Goal: Task Accomplishment & Management: Manage account settings

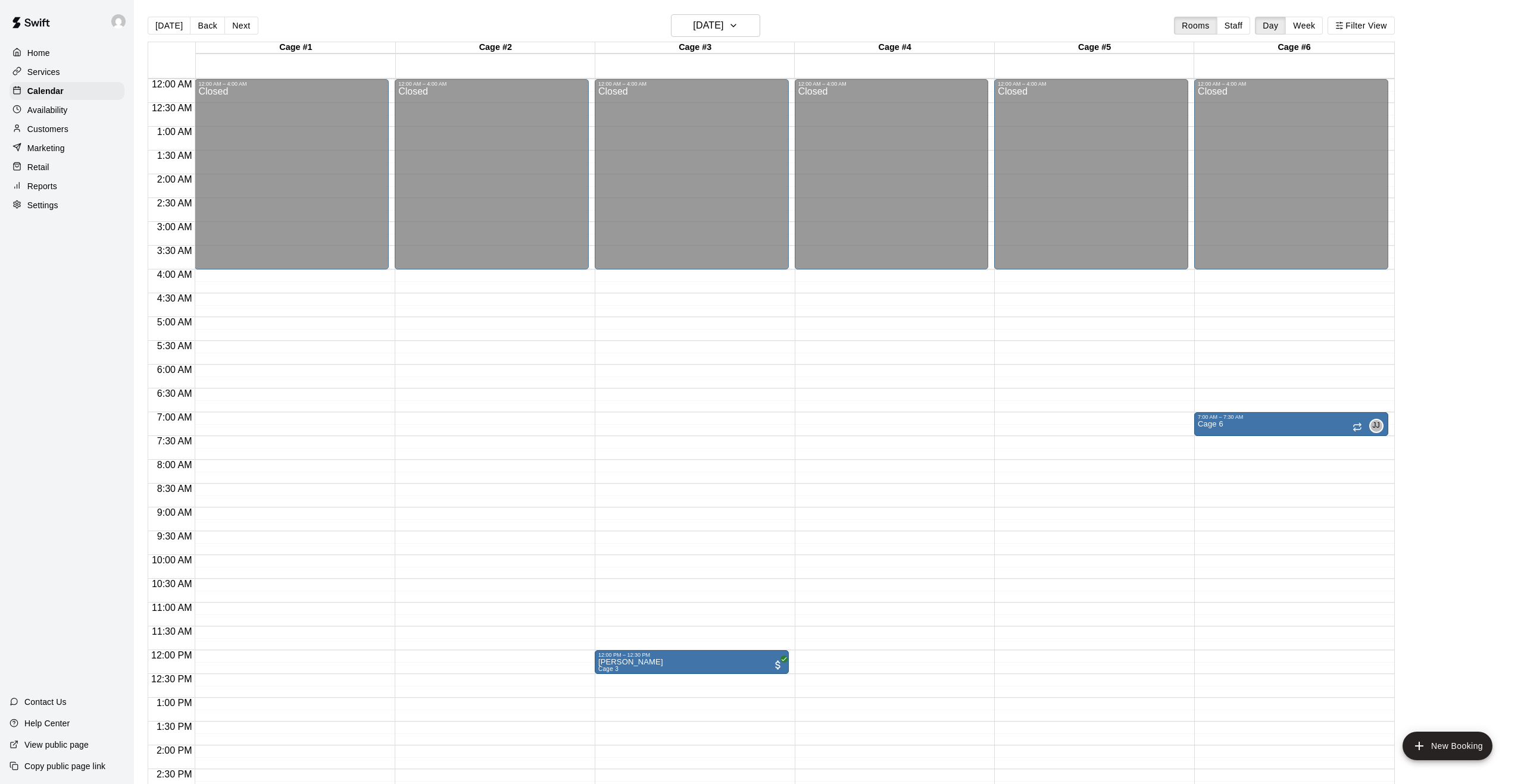
scroll to position [389, 0]
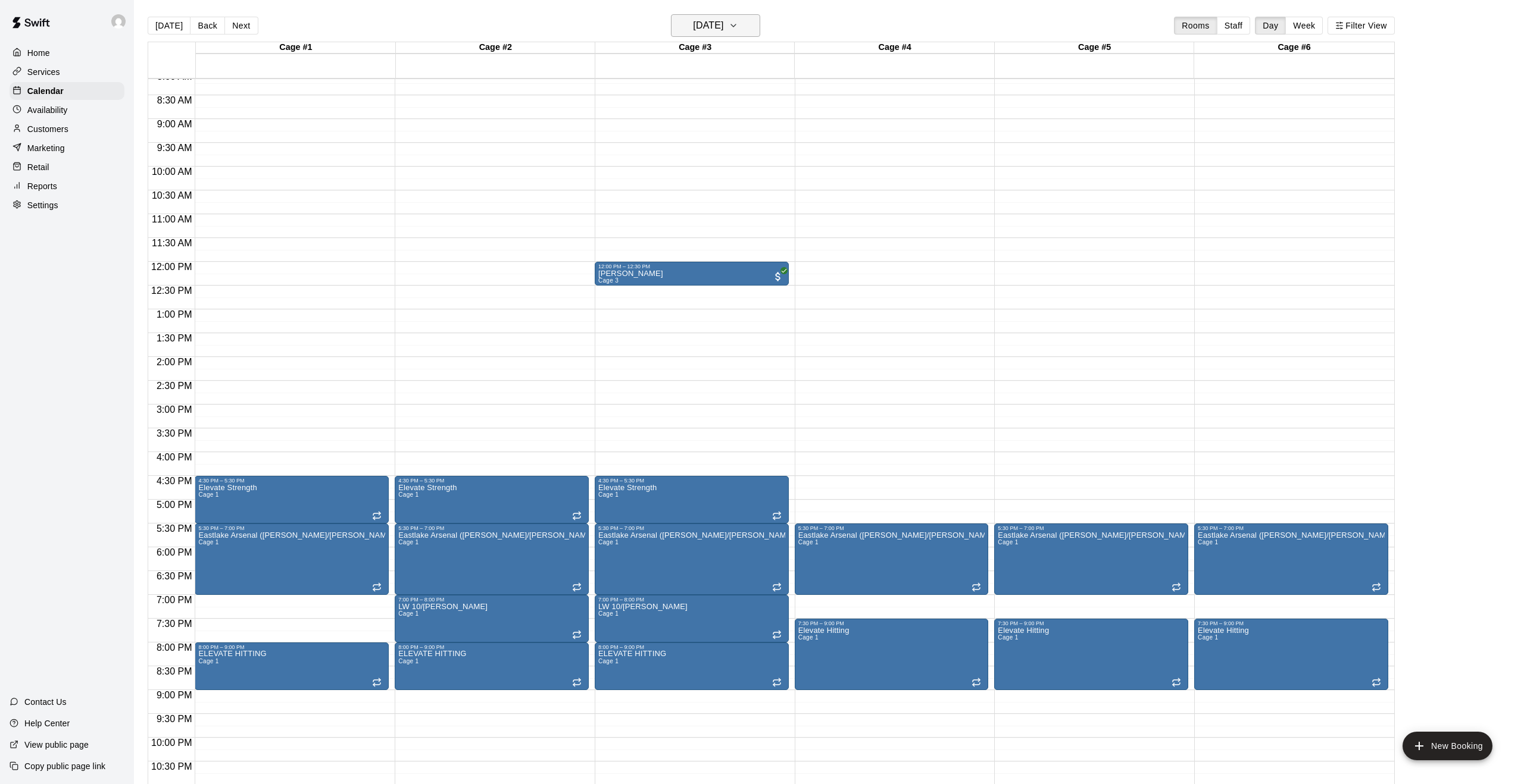
click at [738, 29] on icon "button" at bounding box center [733, 25] width 9 height 14
click at [692, 150] on button "14" at bounding box center [689, 150] width 21 height 21
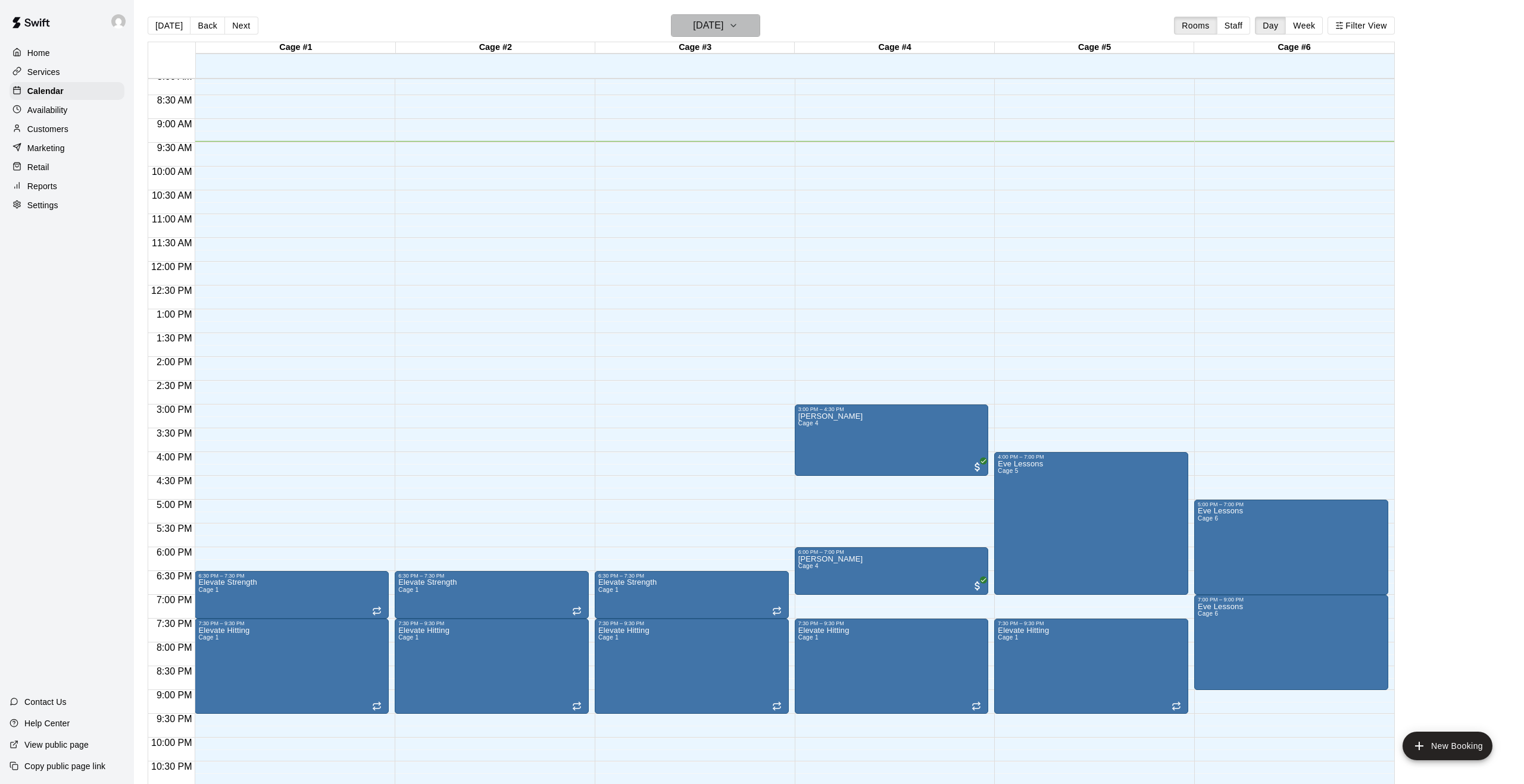
click at [738, 31] on icon "button" at bounding box center [733, 25] width 9 height 14
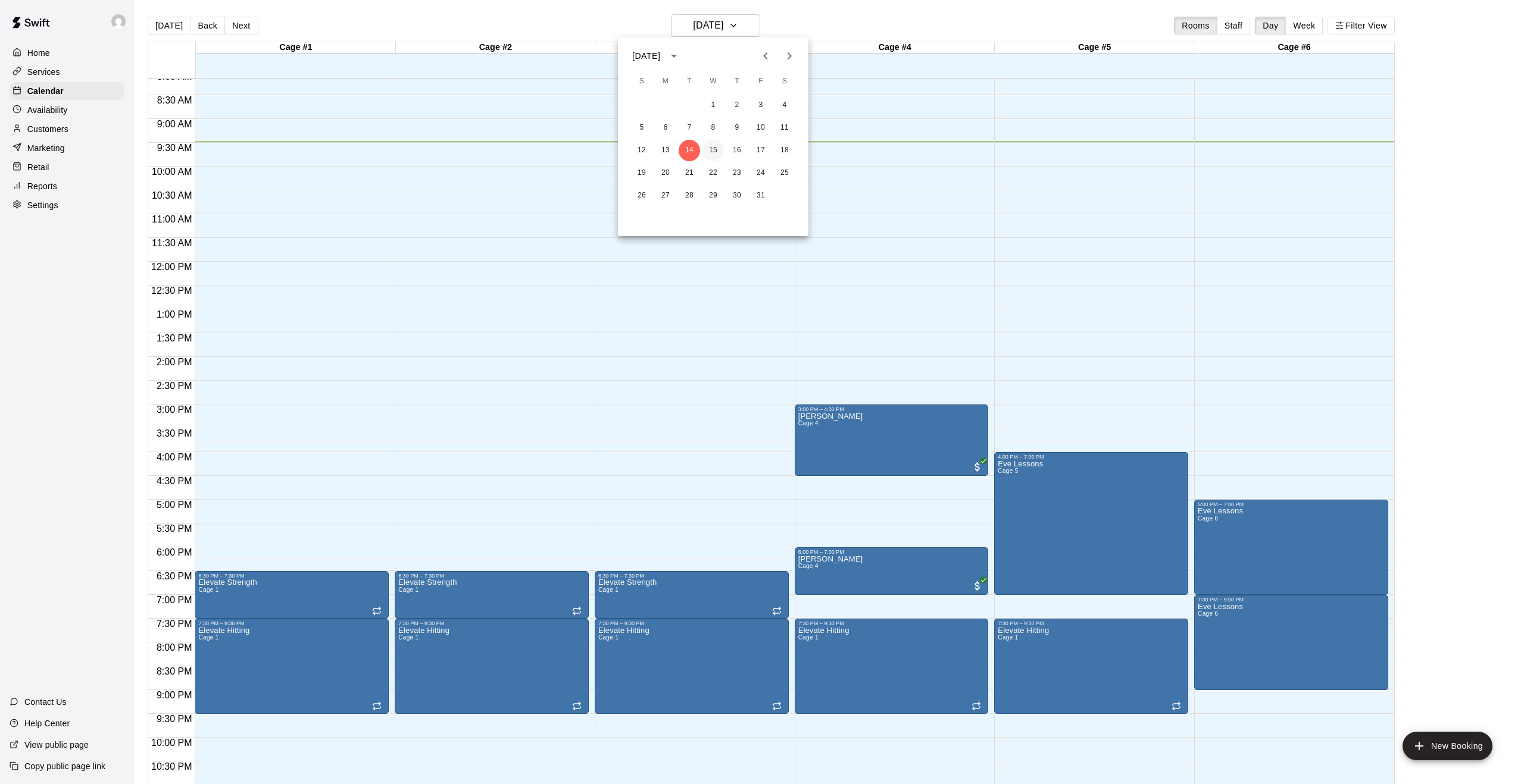
click at [711, 148] on button "15" at bounding box center [713, 150] width 21 height 21
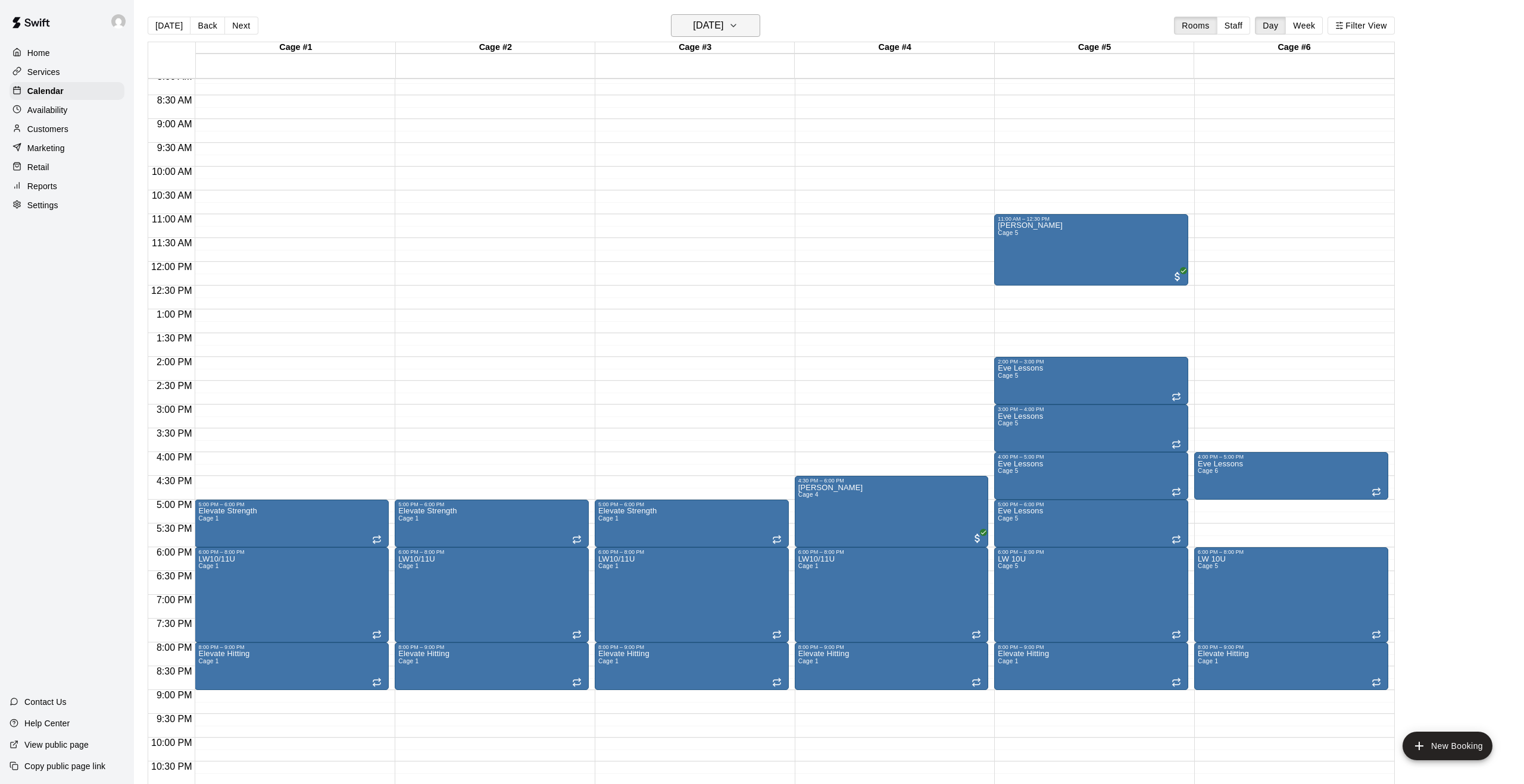
click at [738, 28] on icon "button" at bounding box center [733, 25] width 9 height 14
click at [733, 148] on button "16" at bounding box center [736, 150] width 21 height 21
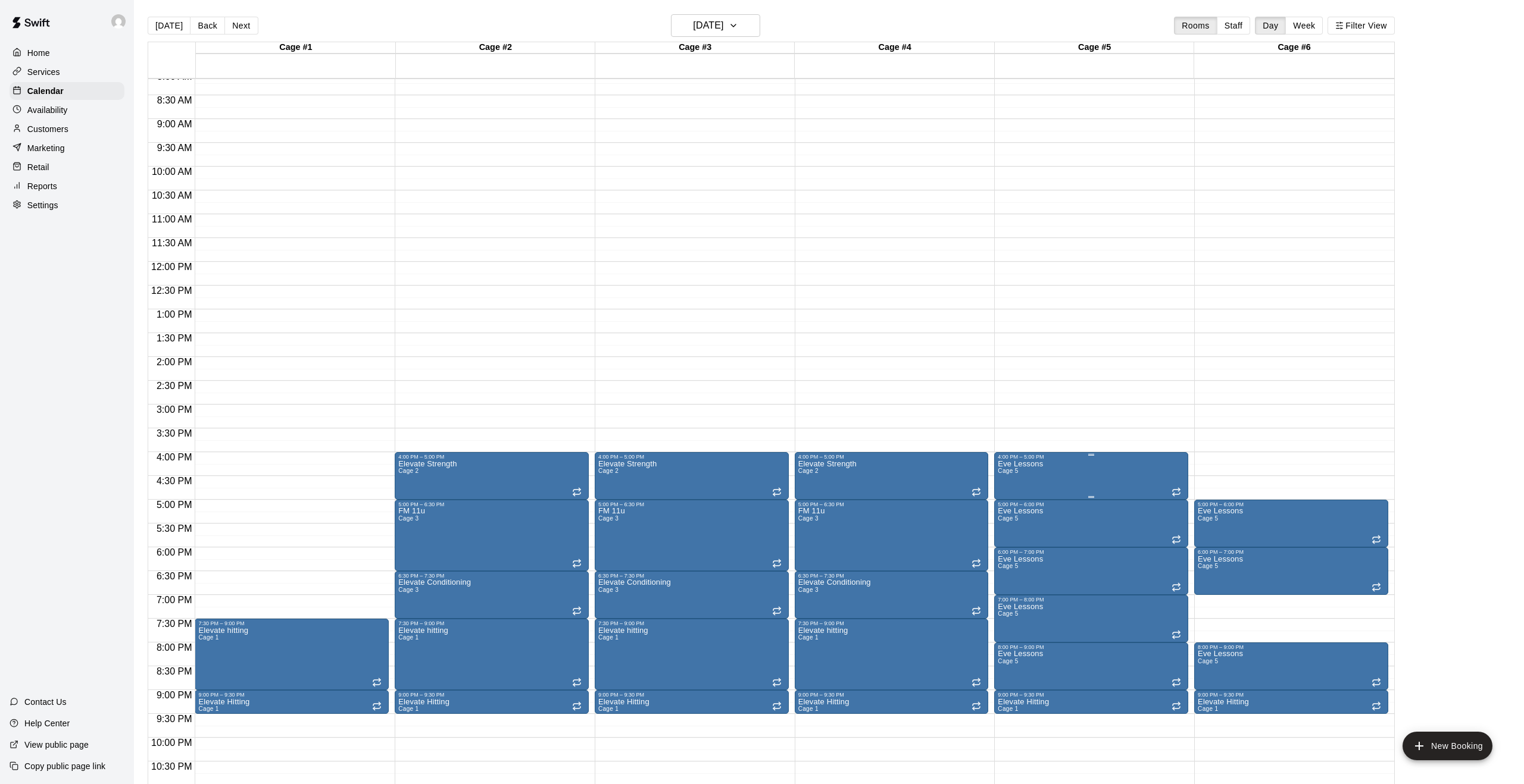
click at [1012, 529] on icon "delete" at bounding box center [1010, 529] width 9 height 11
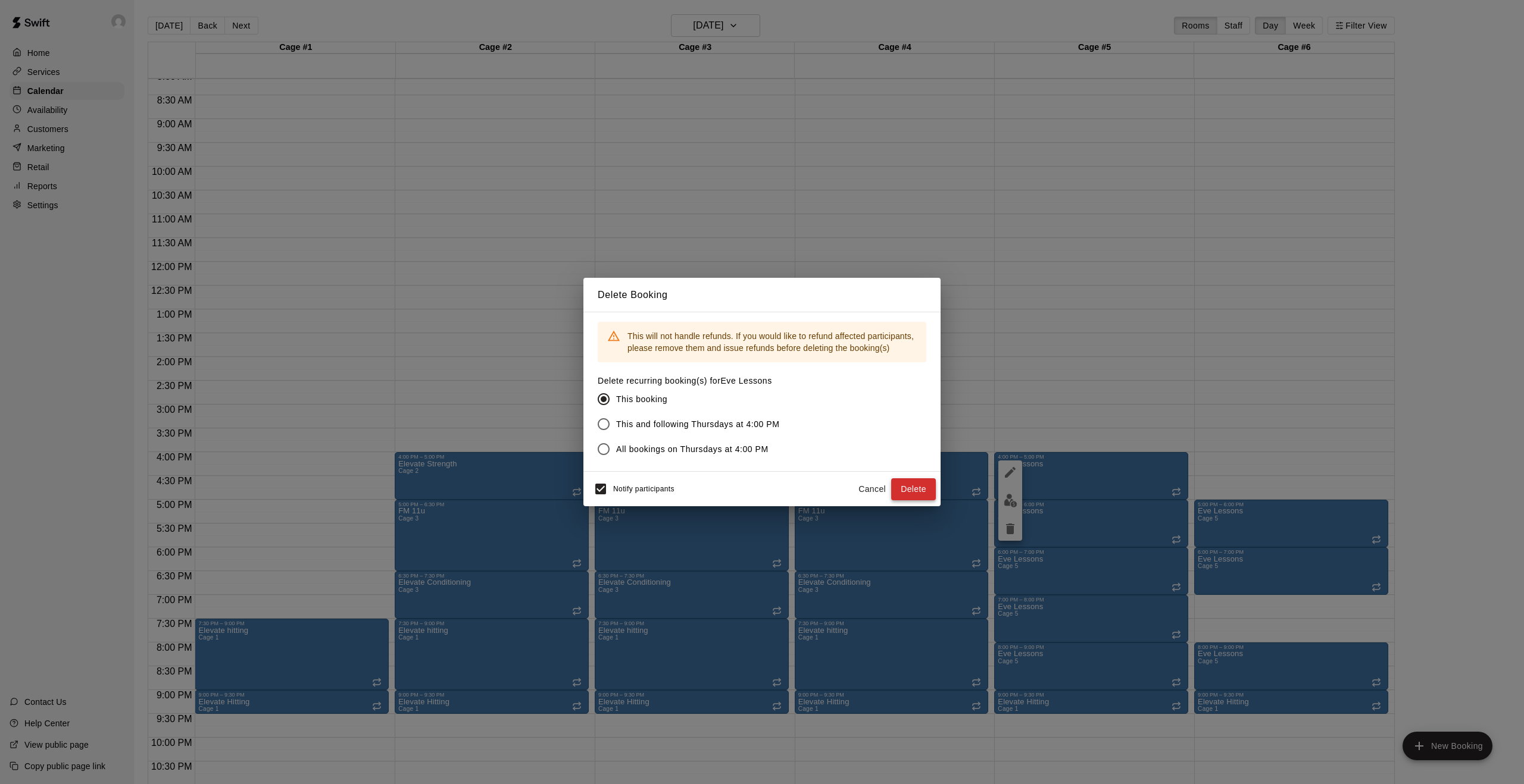
click at [929, 494] on button "Delete" at bounding box center [913, 489] width 45 height 22
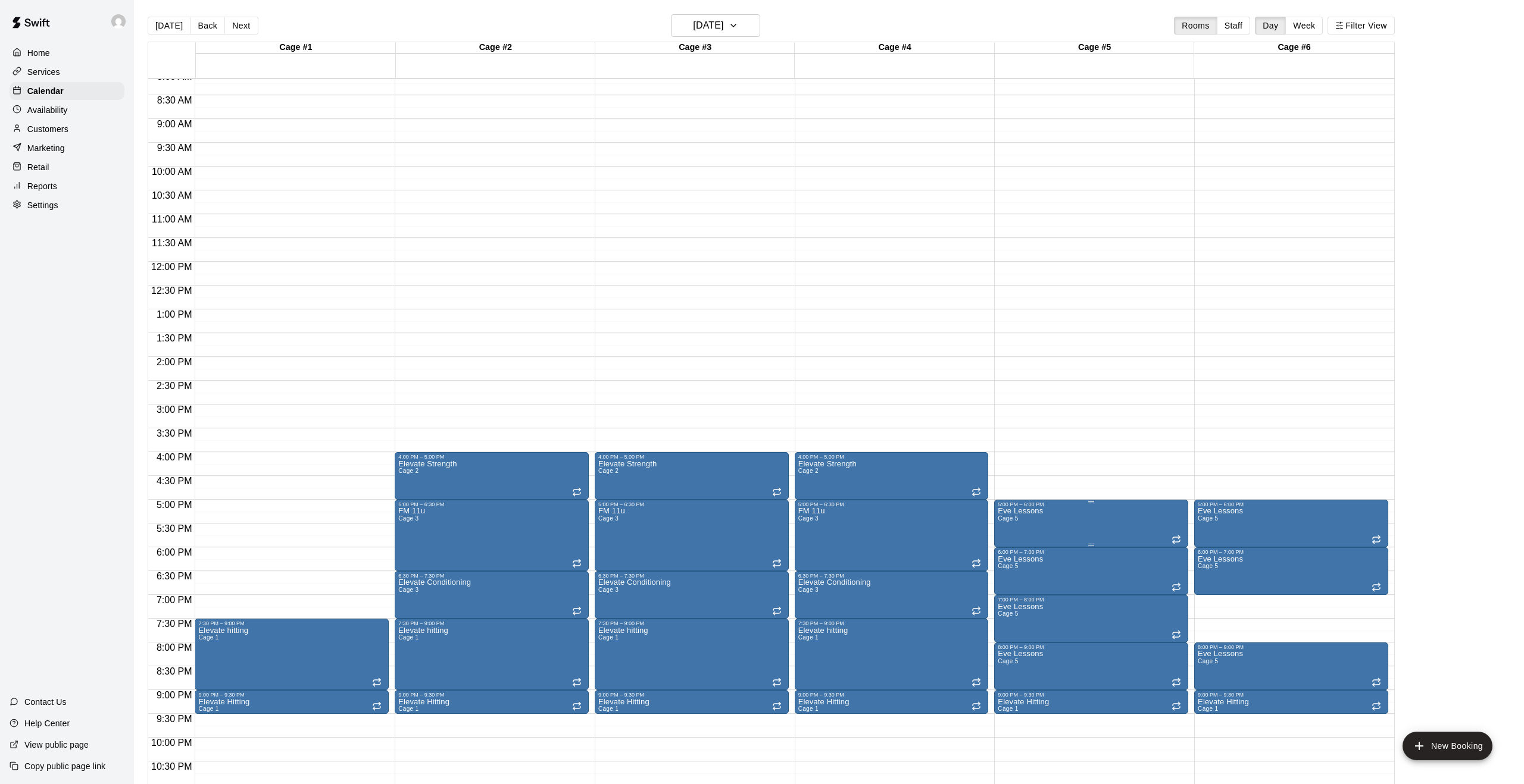
click at [1012, 577] on icon "delete" at bounding box center [1010, 577] width 9 height 11
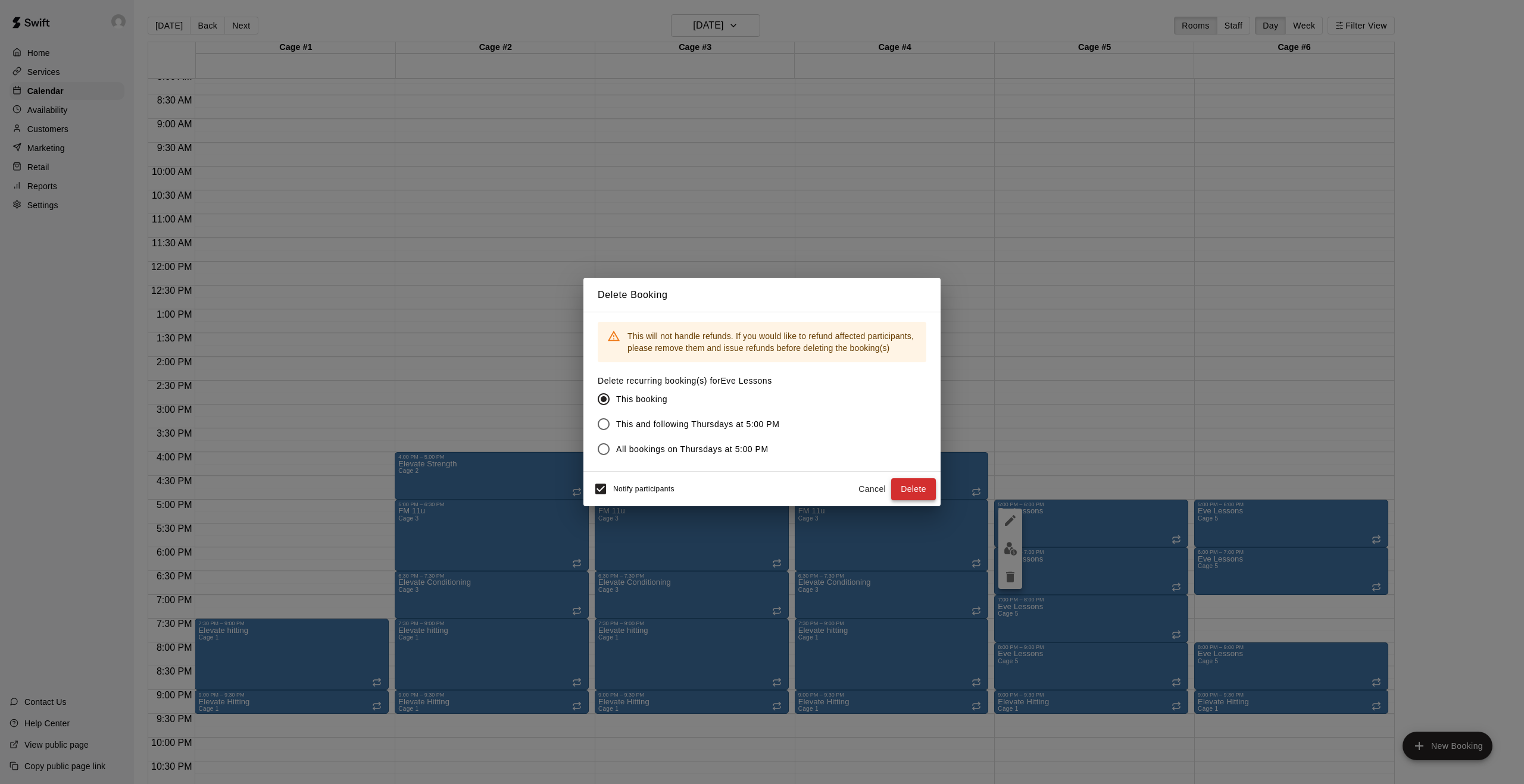
click at [921, 493] on button "Delete" at bounding box center [913, 489] width 45 height 22
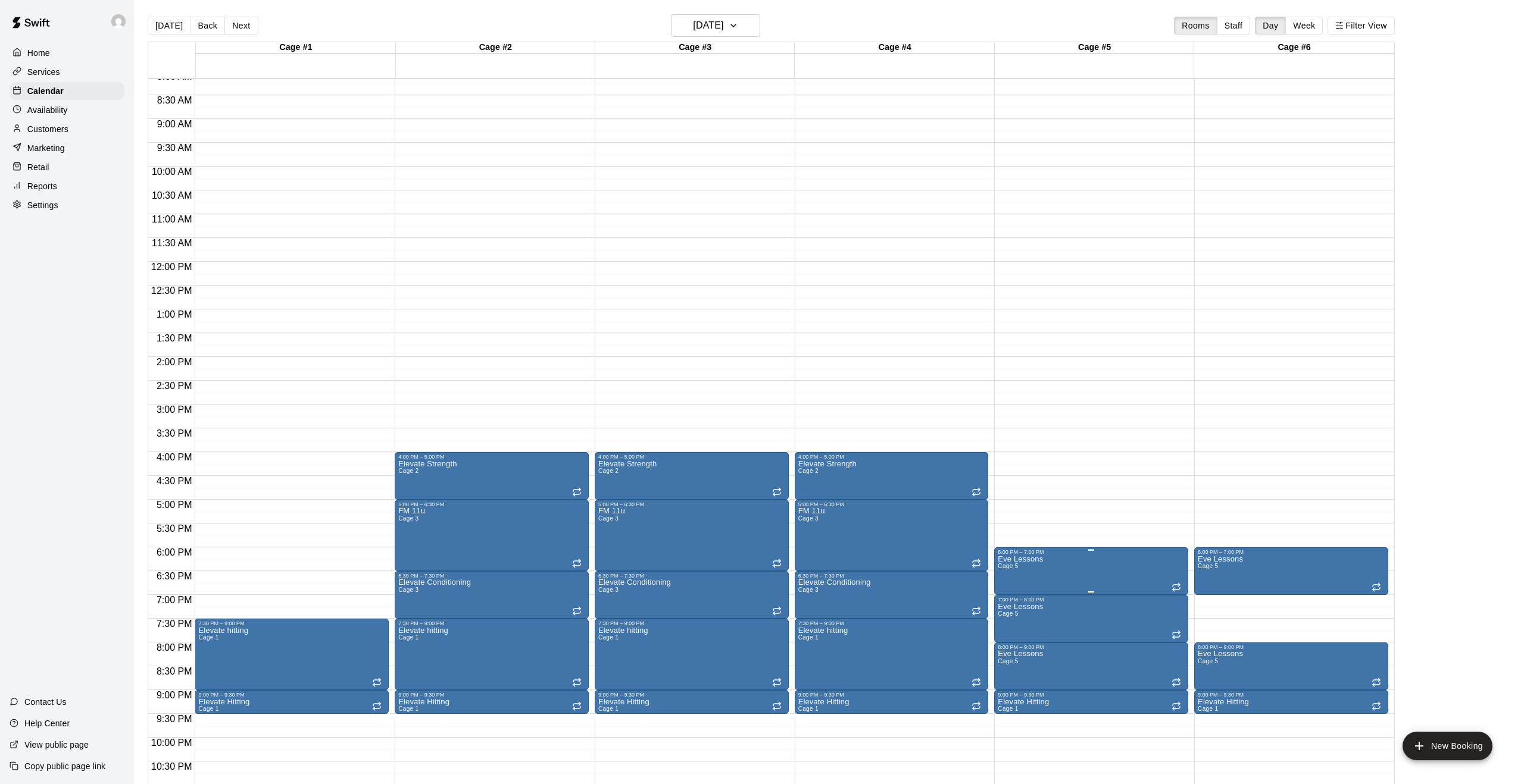
click at [1011, 624] on icon "delete" at bounding box center [1010, 625] width 9 height 11
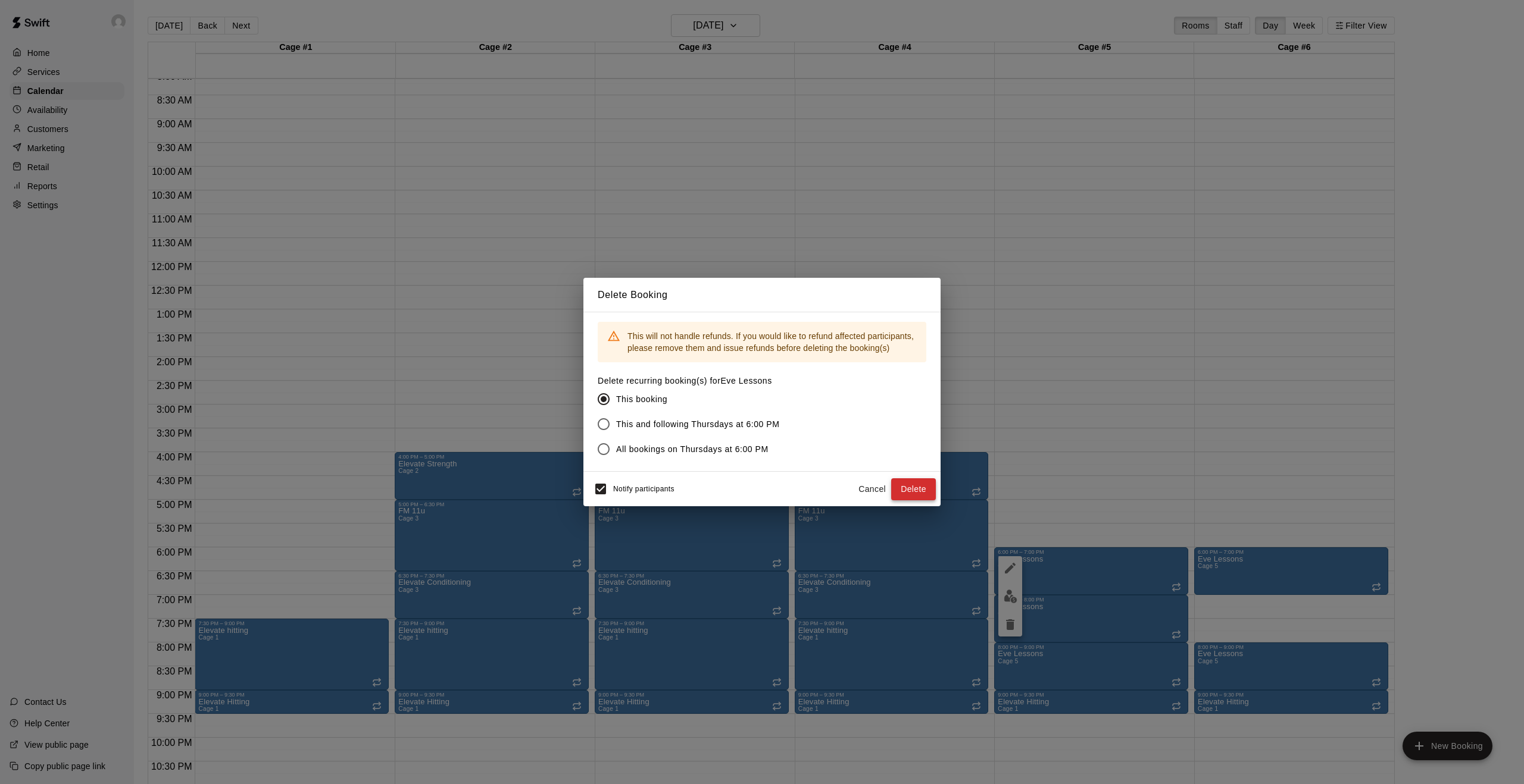
click at [915, 487] on button "Delete" at bounding box center [913, 489] width 45 height 22
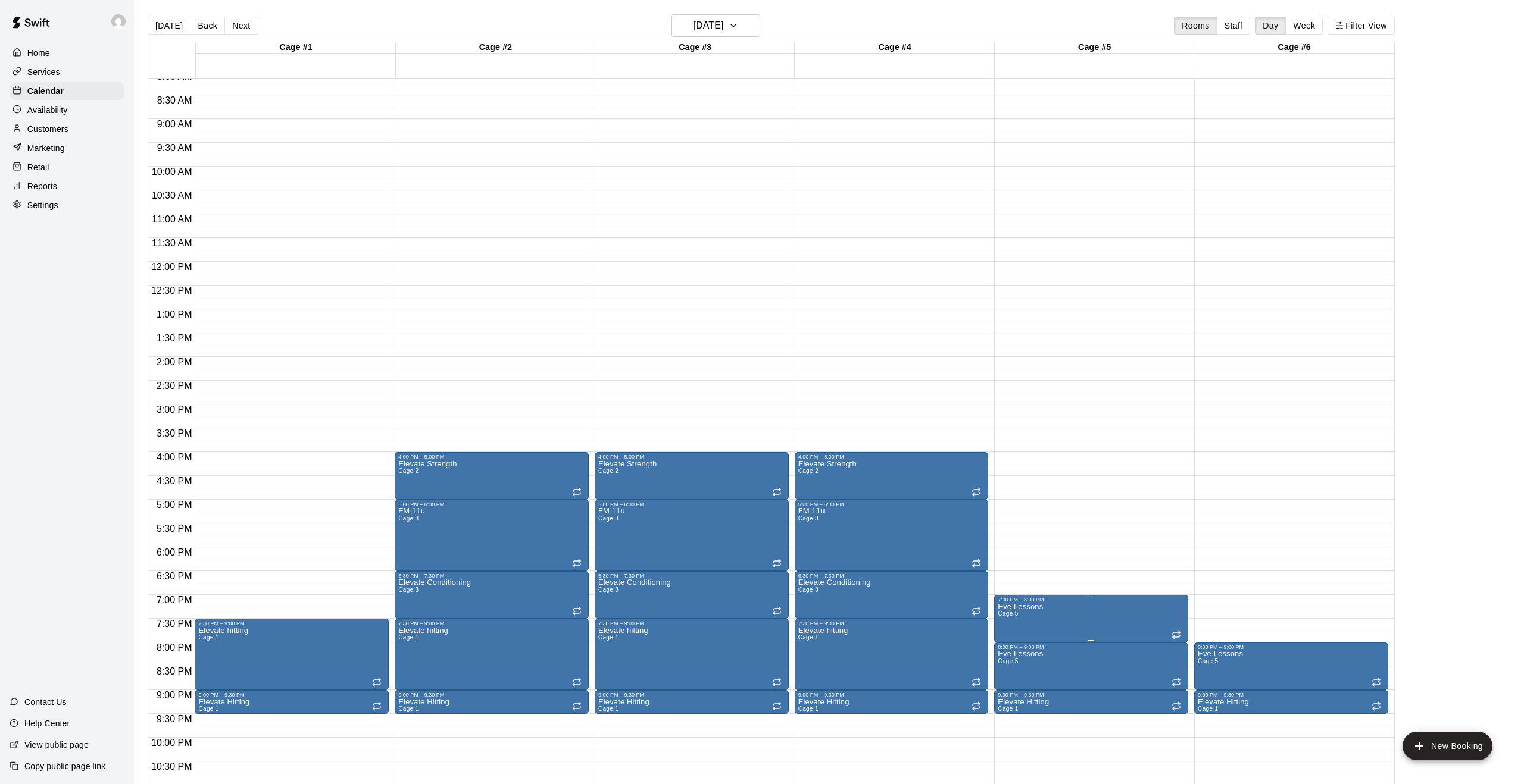
click at [1011, 680] on button "delete" at bounding box center [1010, 672] width 24 height 24
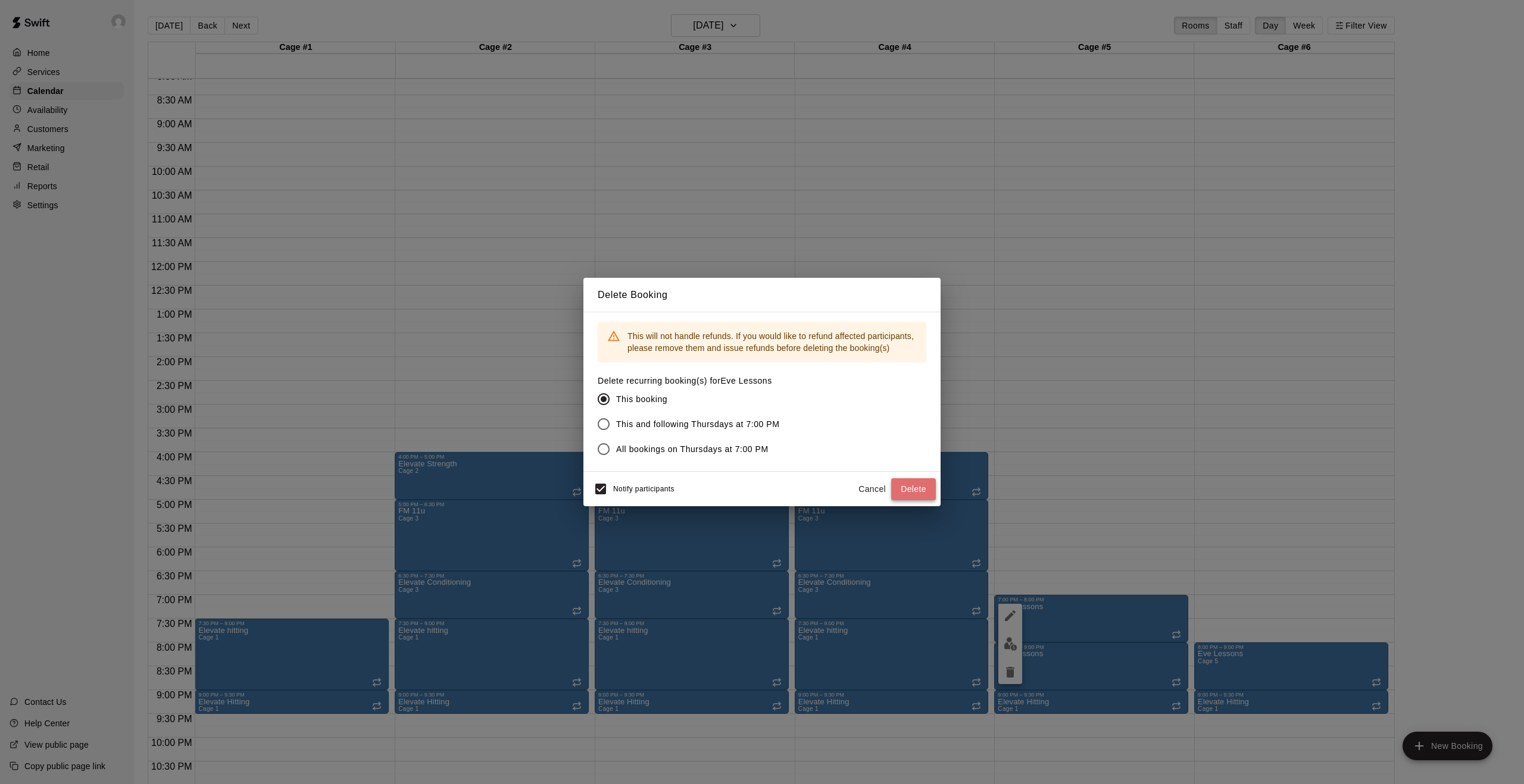
click at [917, 484] on button "Delete" at bounding box center [913, 489] width 45 height 22
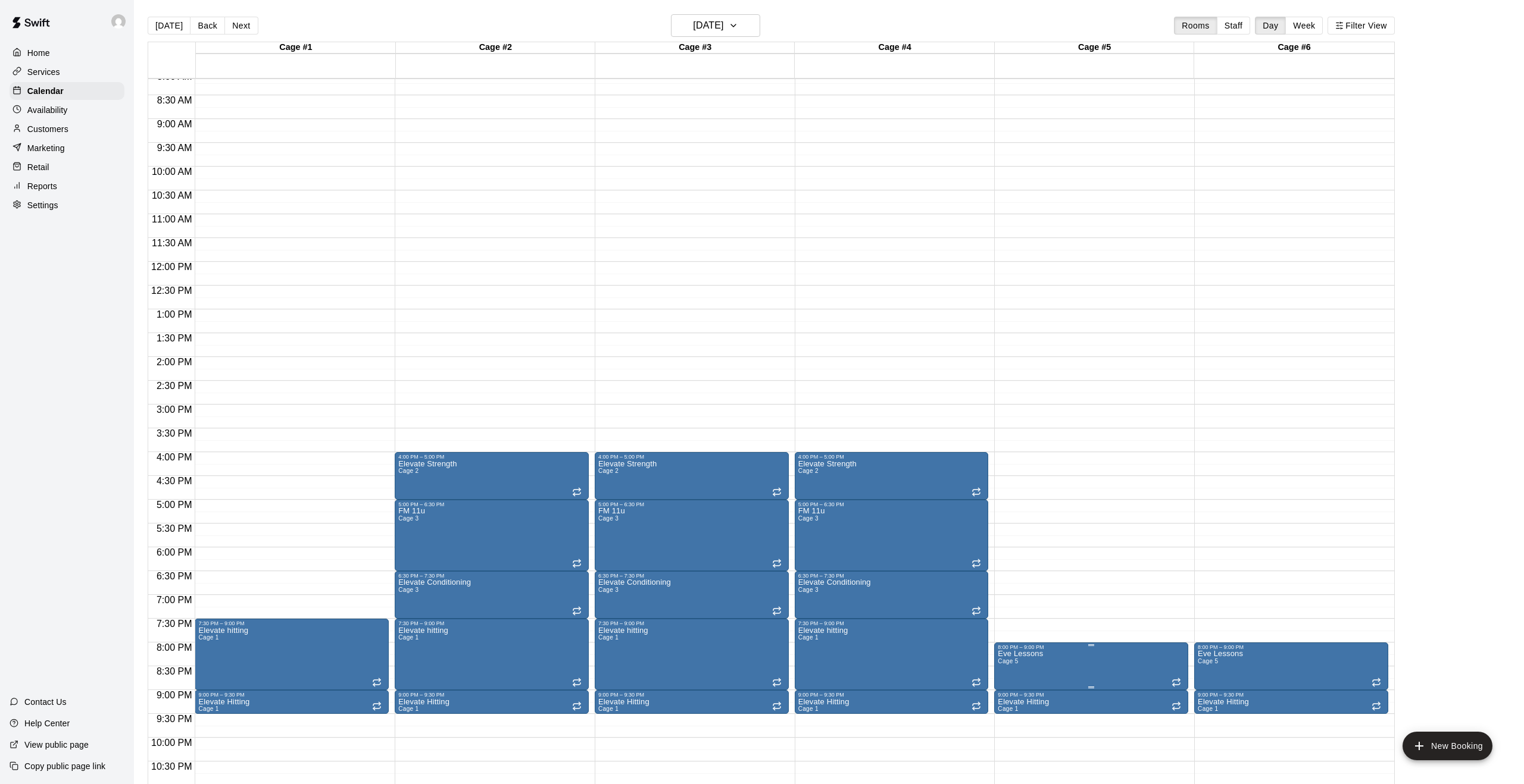
click at [1137, 650] on div "8:00 PM – 9:00 PM" at bounding box center [1091, 647] width 187 height 6
click at [1006, 717] on icon "delete" at bounding box center [1010, 713] width 14 height 14
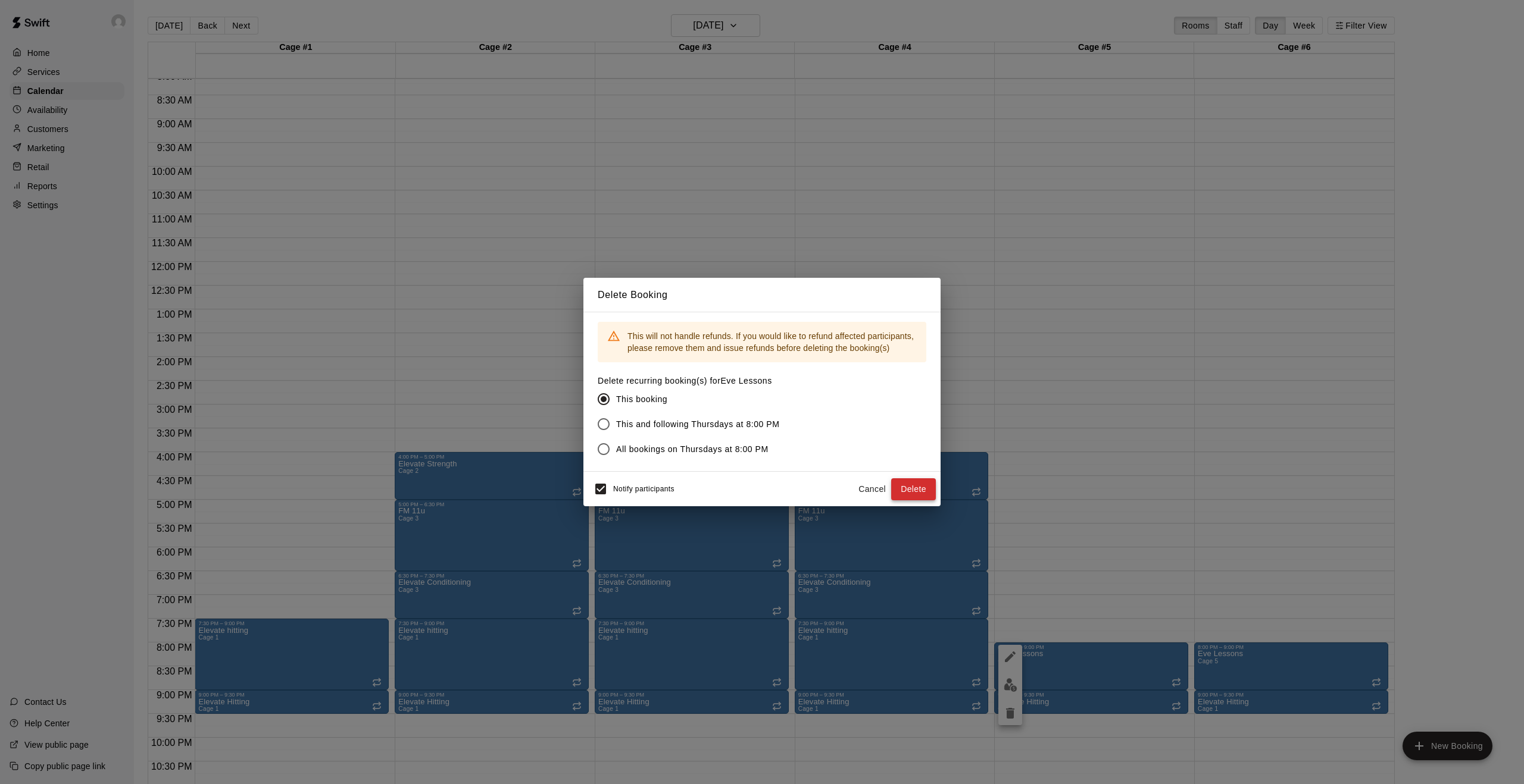
click at [916, 487] on button "Delete" at bounding box center [913, 489] width 45 height 22
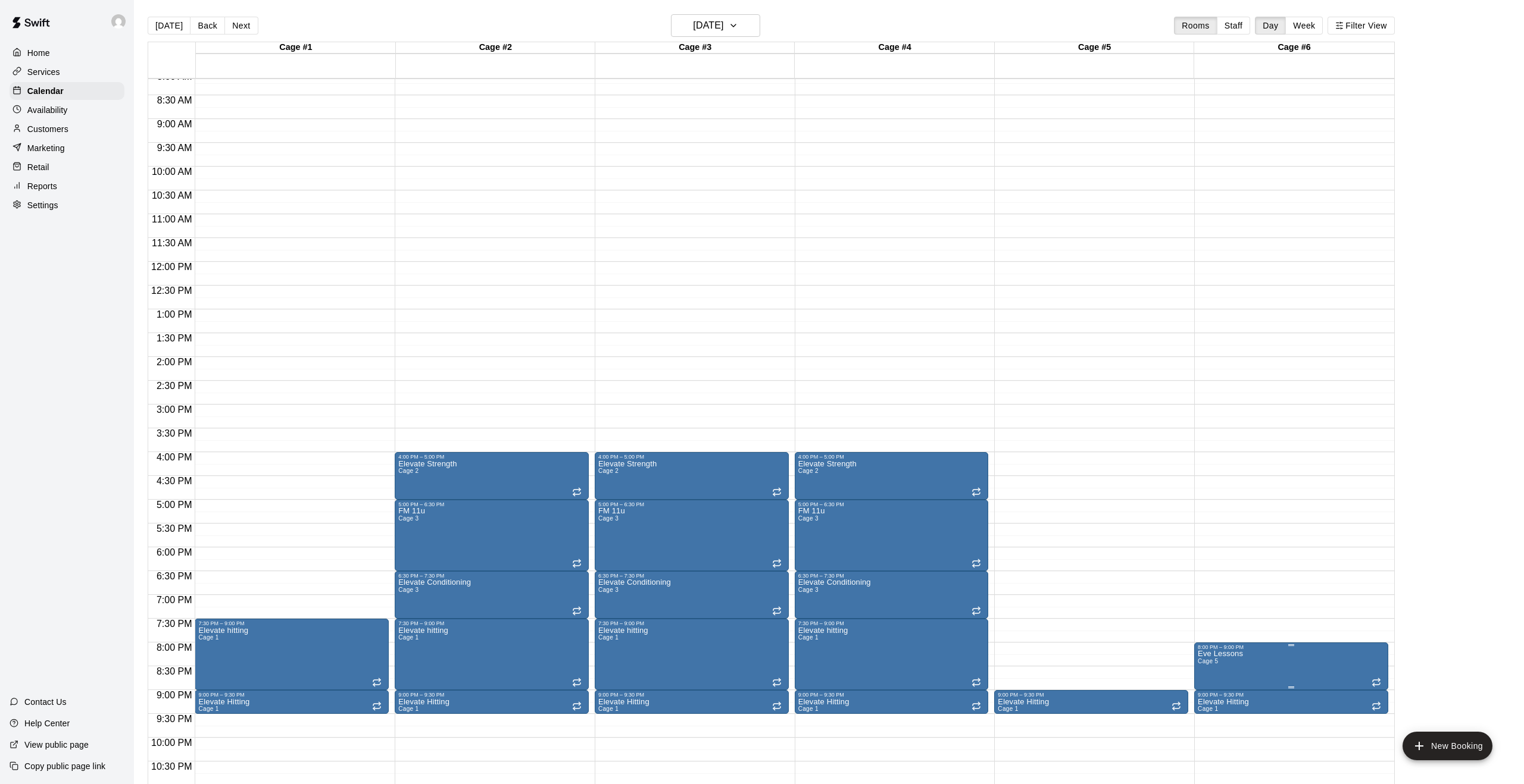
click at [1214, 722] on icon "delete" at bounding box center [1210, 720] width 14 height 14
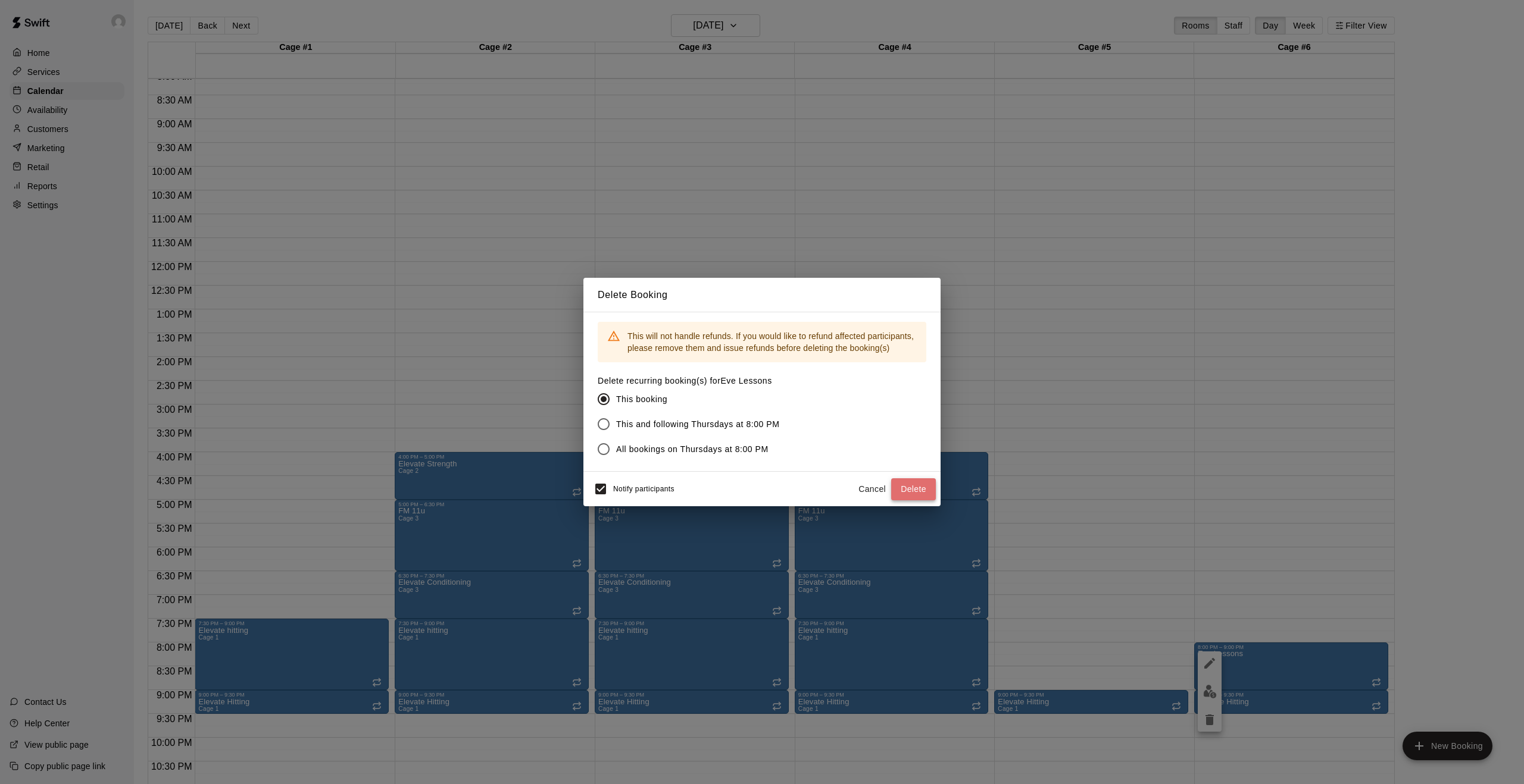
click at [915, 489] on button "Delete" at bounding box center [913, 489] width 45 height 22
